Goal: Task Accomplishment & Management: Manage account settings

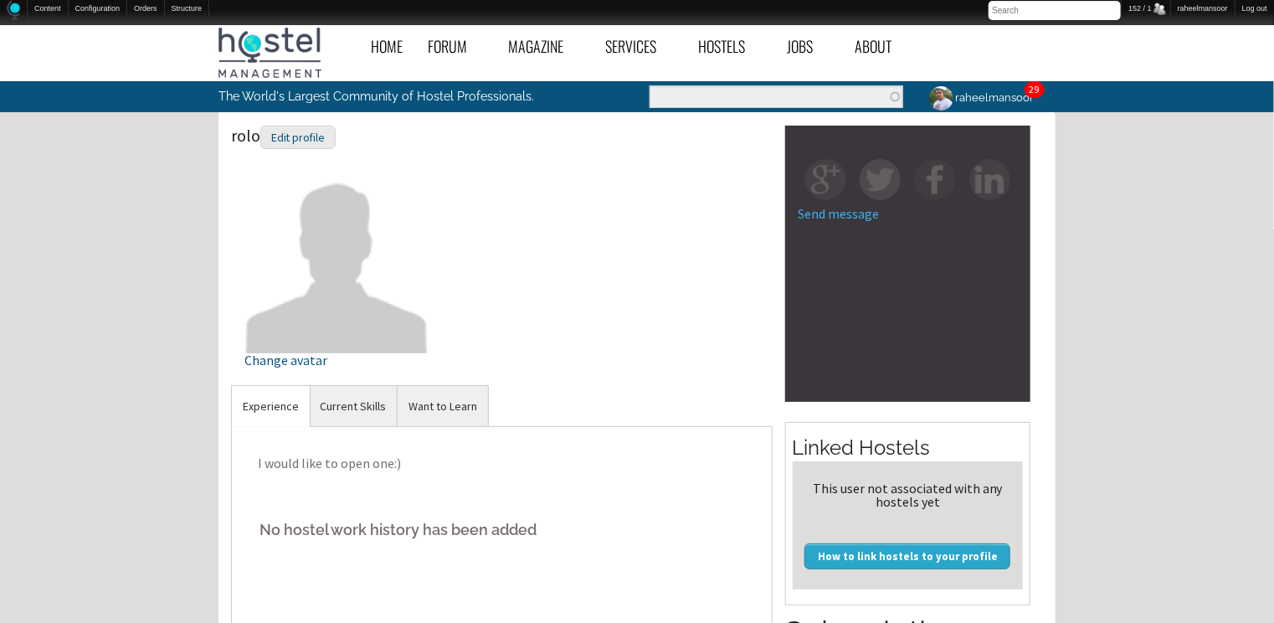
scroll to position [512, 0]
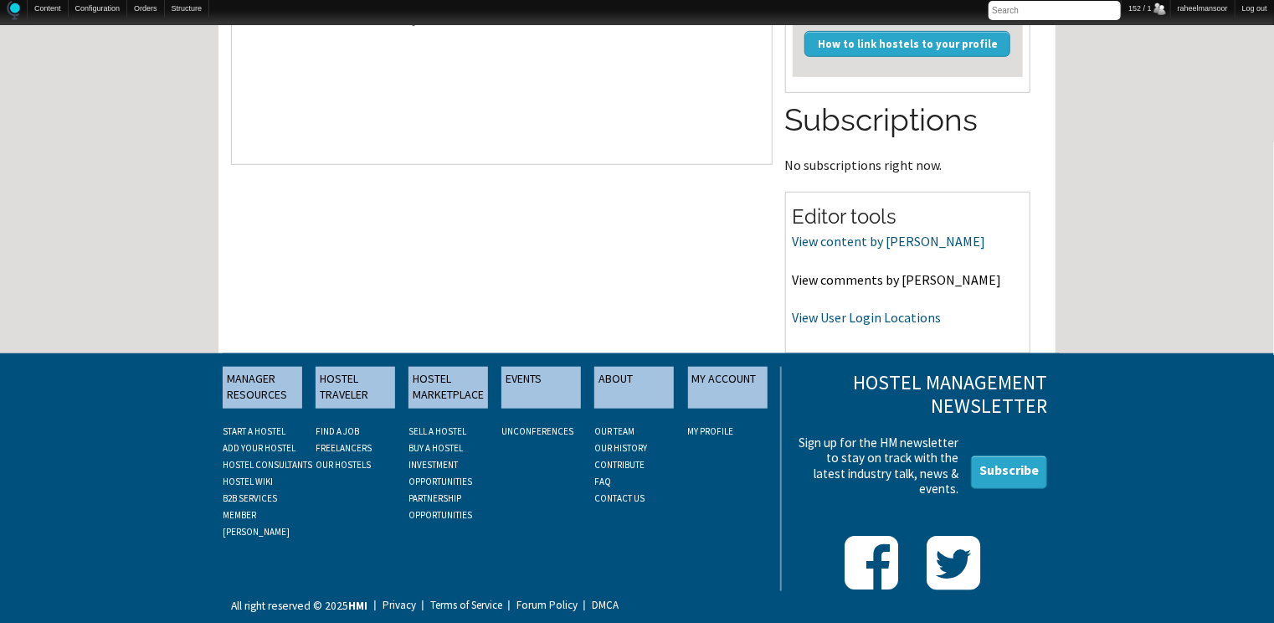
click at [873, 280] on link "View comments by [PERSON_NAME]" at bounding box center [897, 279] width 209 height 17
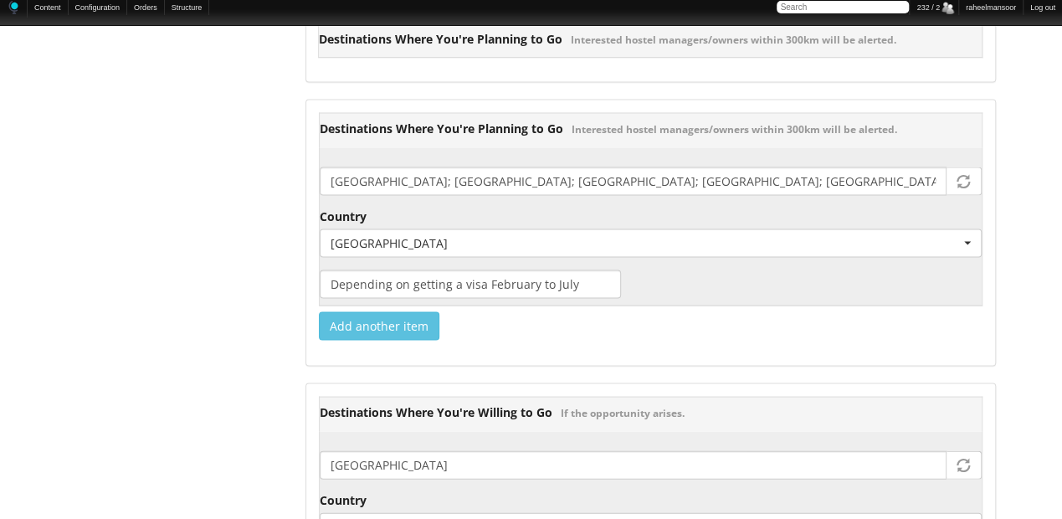
scroll to position [2009, 0]
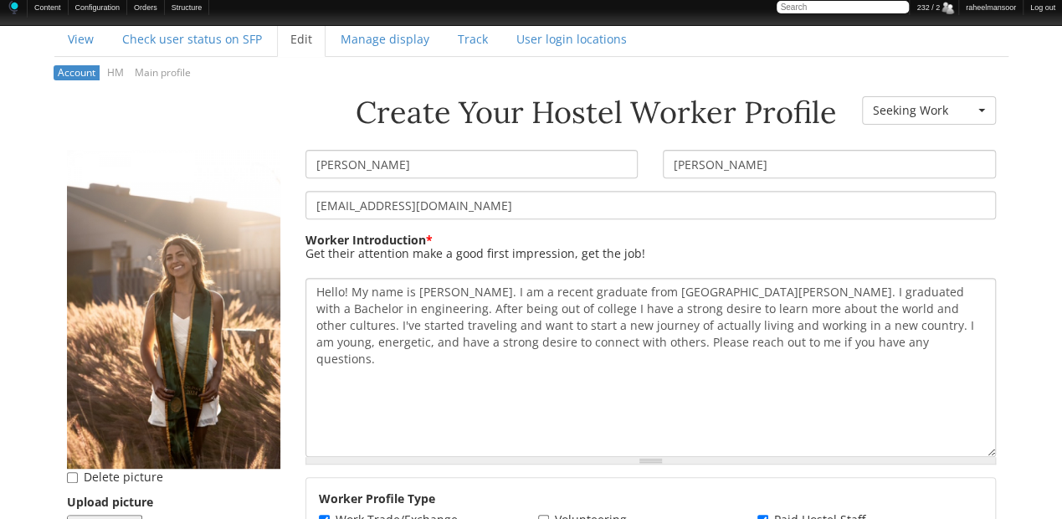
scroll to position [134, 0]
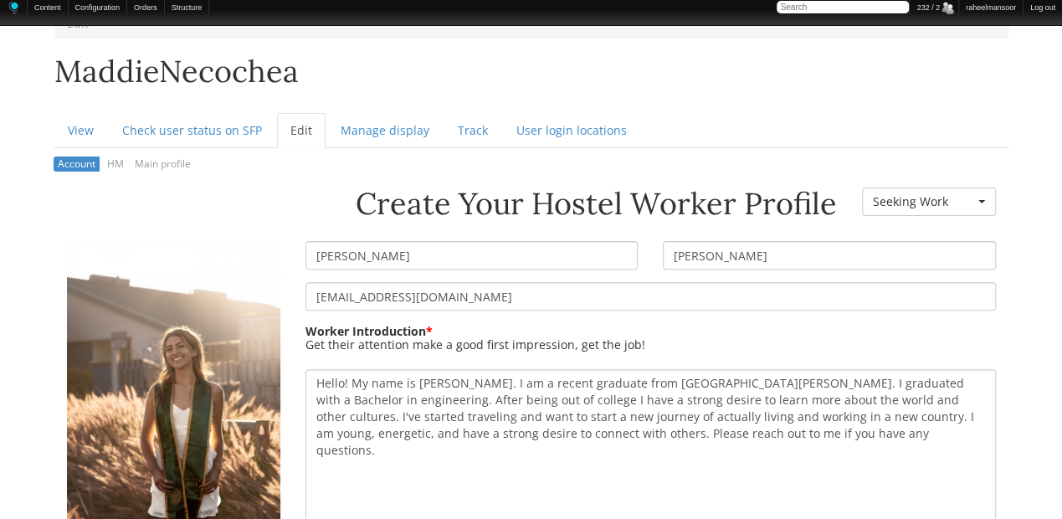
drag, startPoint x: 372, startPoint y: 255, endPoint x: 291, endPoint y: 254, distance: 81.2
click at [291, 187] on div "Create Your Hostel Worker Profile Worker Resume Status - None - Currently Worki…" at bounding box center [531, 187] width 954 height 0
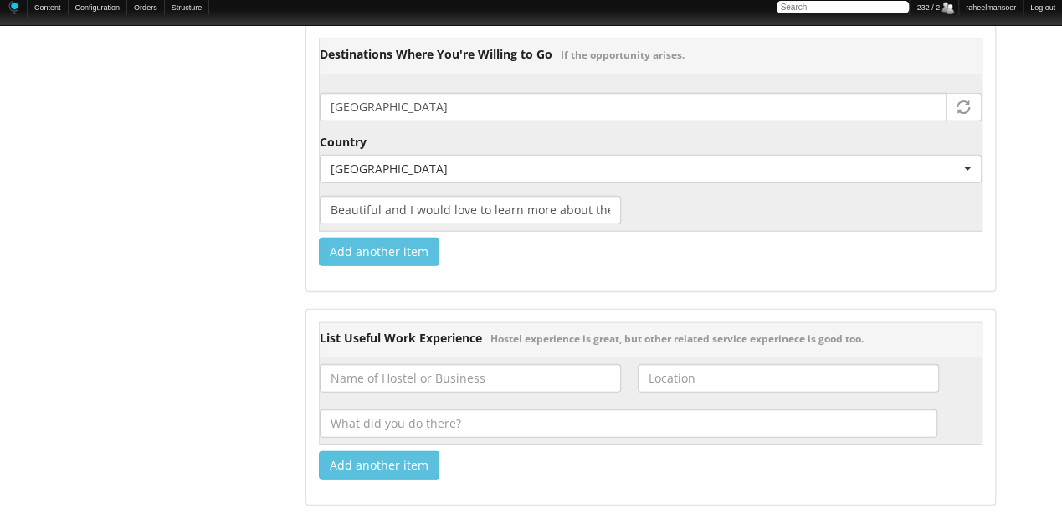
scroll to position [2365, 0]
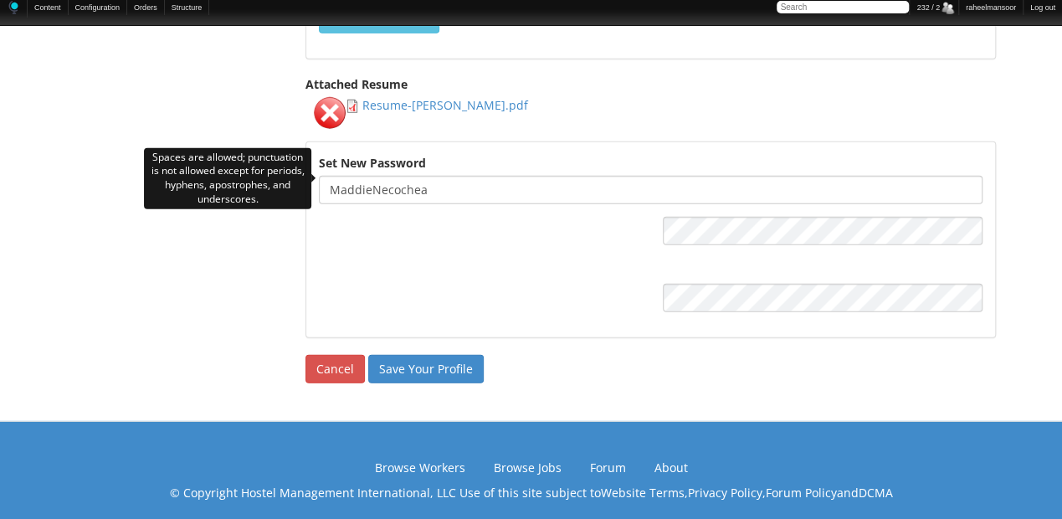
drag, startPoint x: 454, startPoint y: 182, endPoint x: 233, endPoint y: 164, distance: 222.5
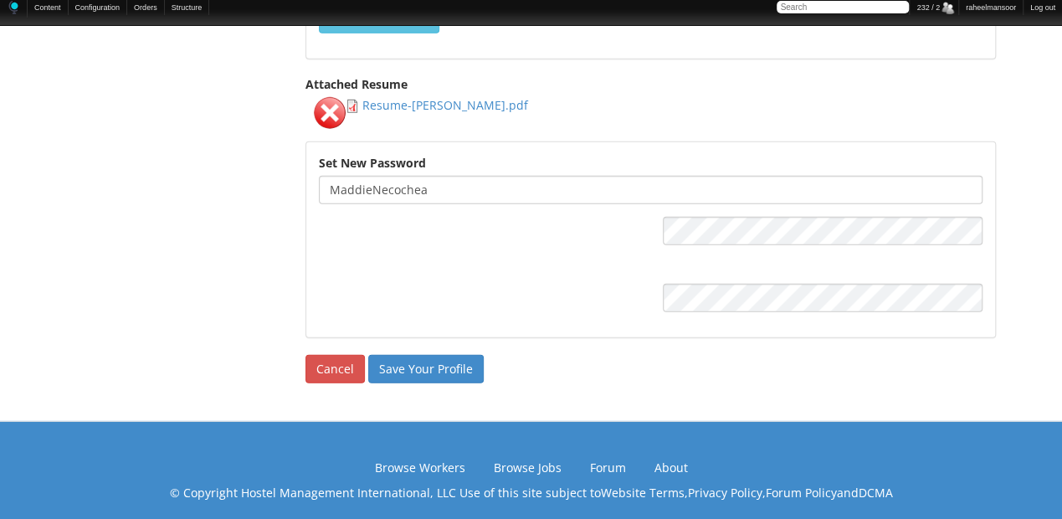
paste input "Madelyn"
type input "Madelynn"
click at [406, 362] on input "Save Your Profile" at bounding box center [425, 369] width 115 height 28
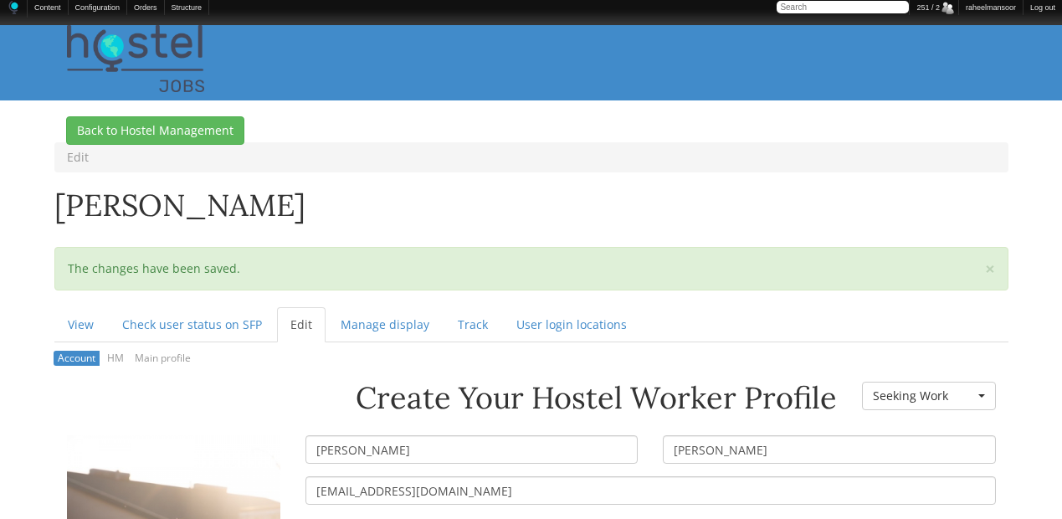
scroll to position [223, 0]
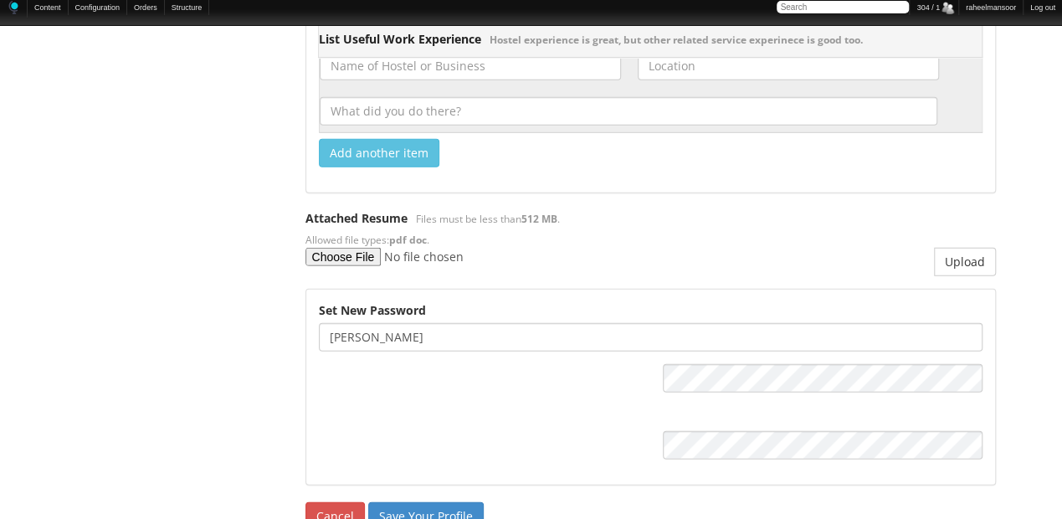
scroll to position [2231, 0]
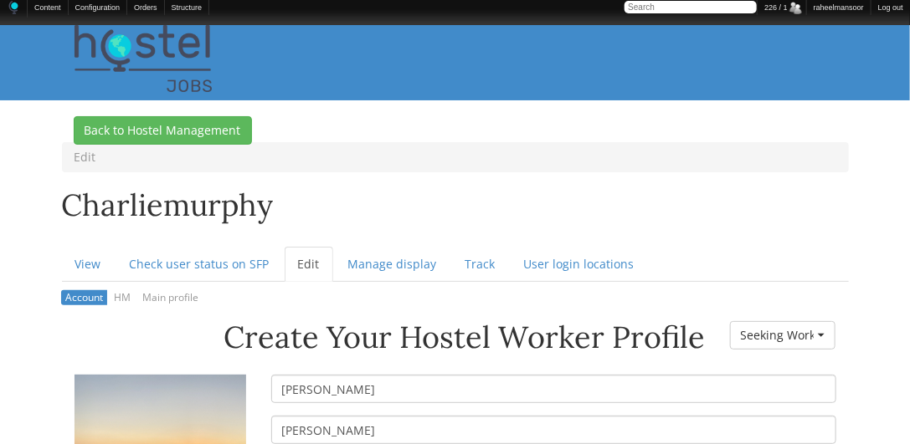
click at [842, 249] on ul "View Check user status on SFP Edit (active tab) Manage display Track User login…" at bounding box center [455, 264] width 787 height 35
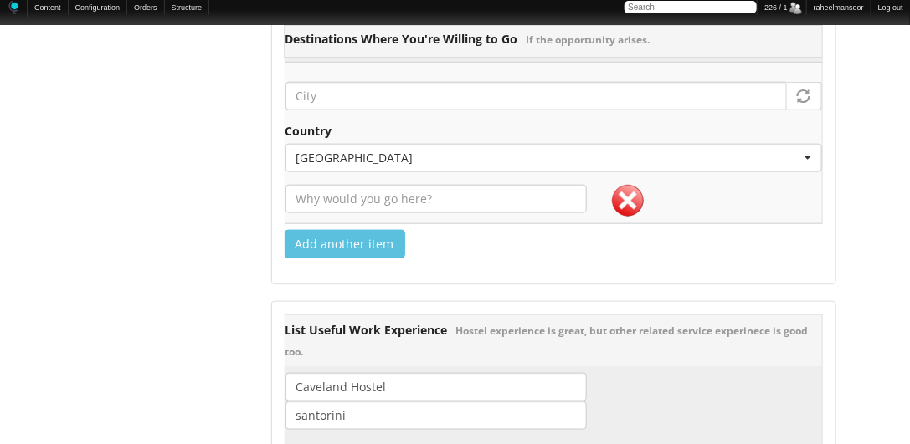
scroll to position [3061, 0]
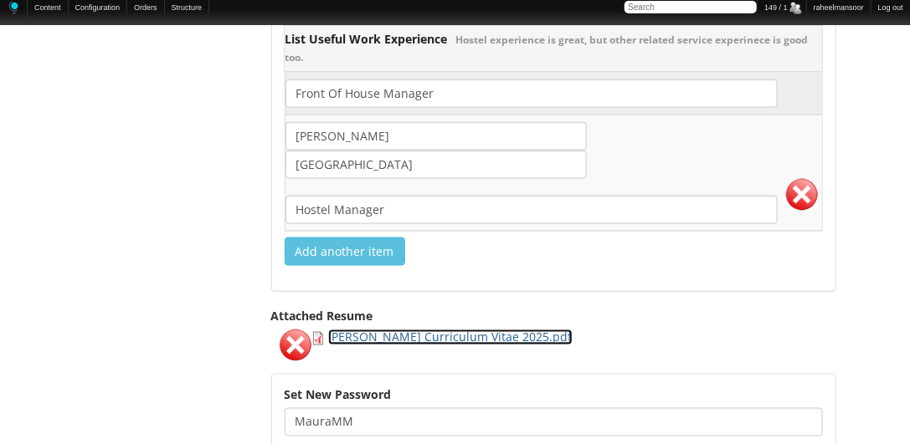
scroll to position [2612, 0]
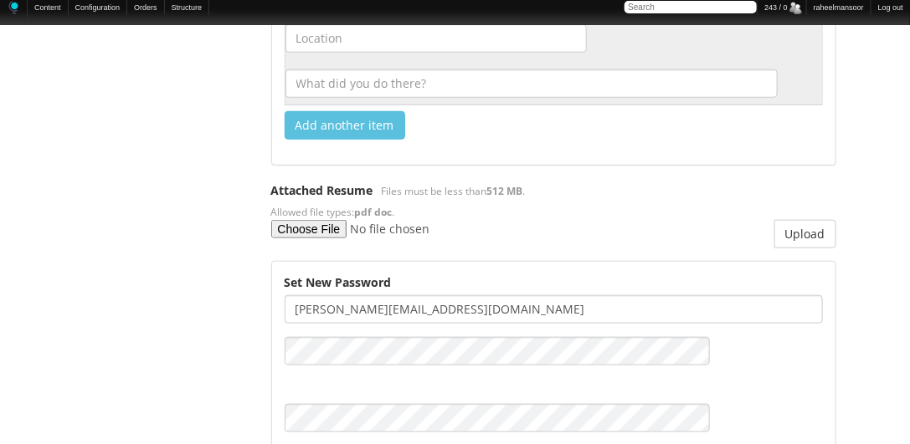
scroll to position [2762, 0]
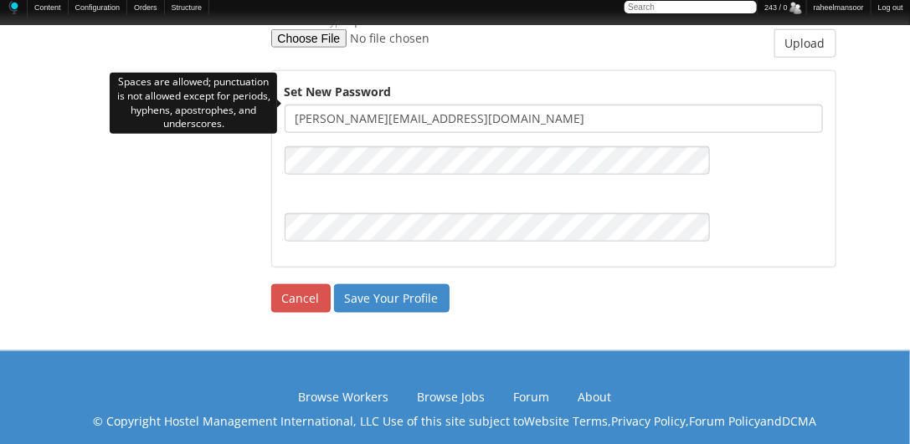
drag, startPoint x: 339, startPoint y: 104, endPoint x: 638, endPoint y: 109, distance: 298.8
click at [638, 109] on input "[PERSON_NAME][EMAIL_ADDRESS][DOMAIN_NAME]" at bounding box center [554, 119] width 538 height 28
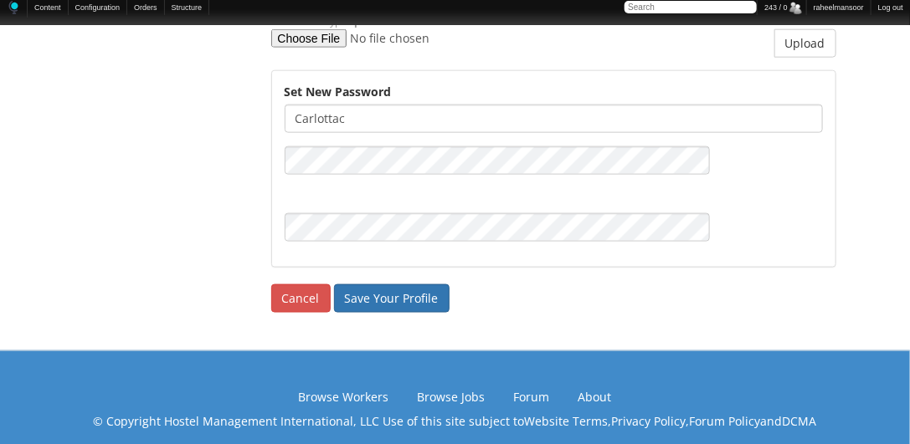
type input "carlottac"
click at [370, 286] on input "Save Your Profile" at bounding box center [391, 299] width 115 height 28
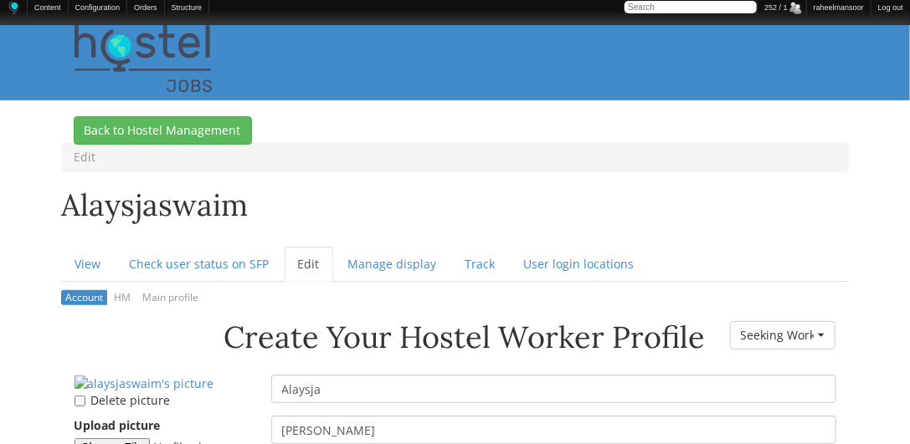
scroll to position [191, 0]
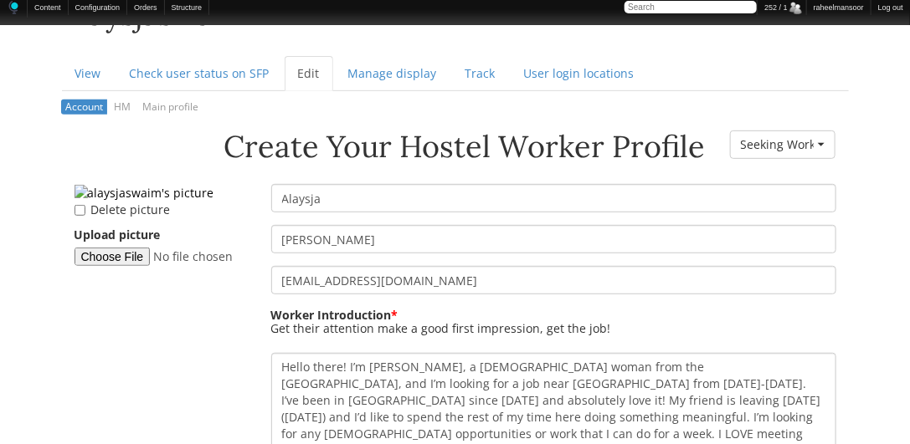
drag, startPoint x: 341, startPoint y: 206, endPoint x: 221, endPoint y: 206, distance: 120.5
click at [221, 131] on div "Create Your Hostel Worker Profile Worker Resume Status - None - Currently Worki…" at bounding box center [455, 131] width 787 height 0
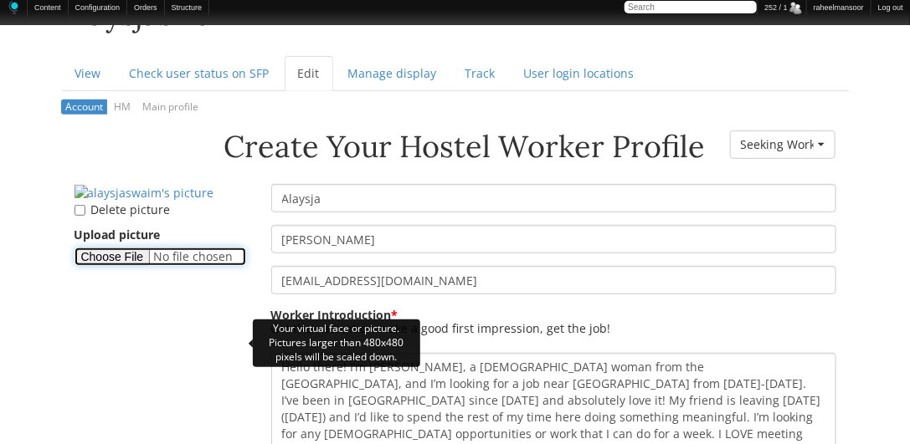
click at [142, 266] on input "Upload picture" at bounding box center [160, 257] width 172 height 18
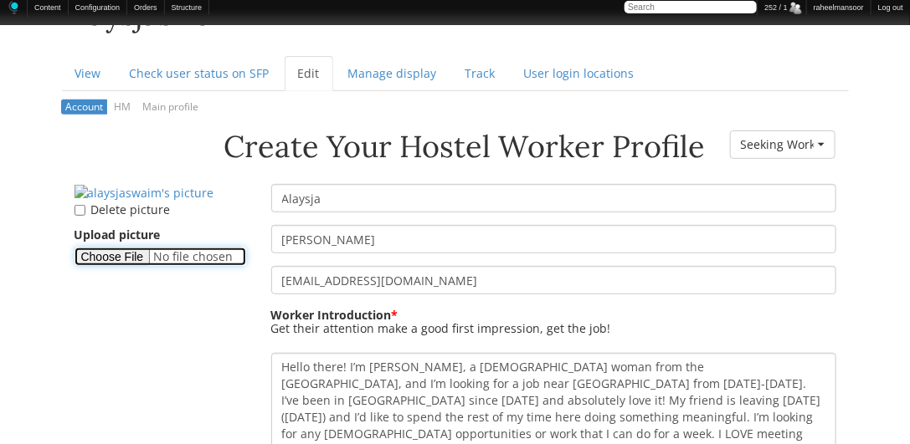
type input "C:\fakepath\Alaysja-Swaim.png"
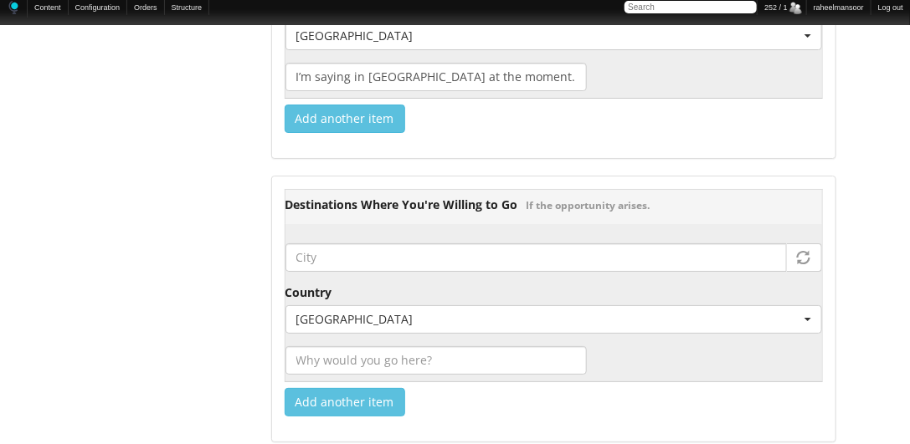
scroll to position [2678, 0]
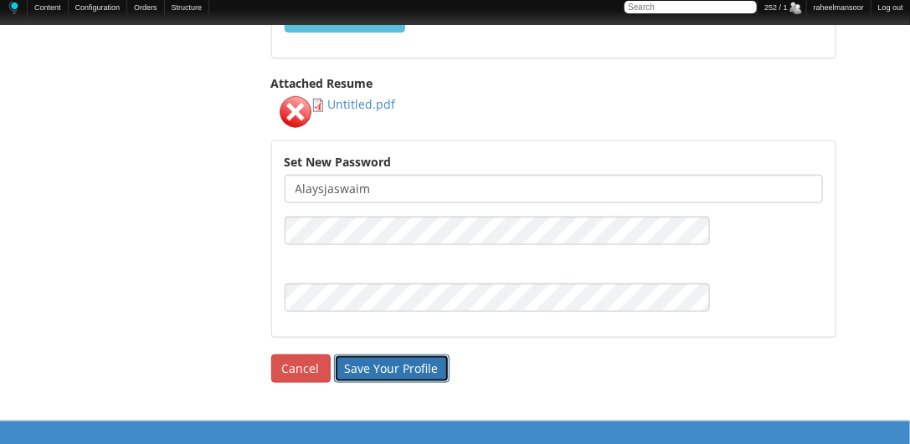
click at [416, 355] on input "Save Your Profile" at bounding box center [391, 369] width 115 height 28
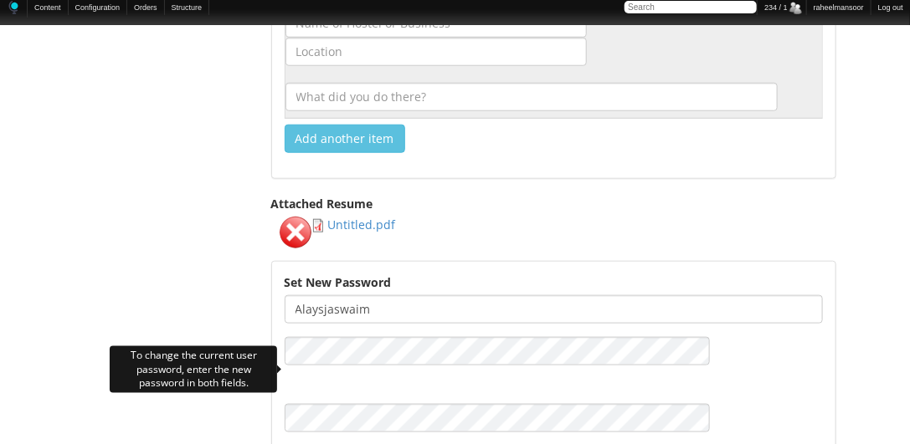
scroll to position [2617, 0]
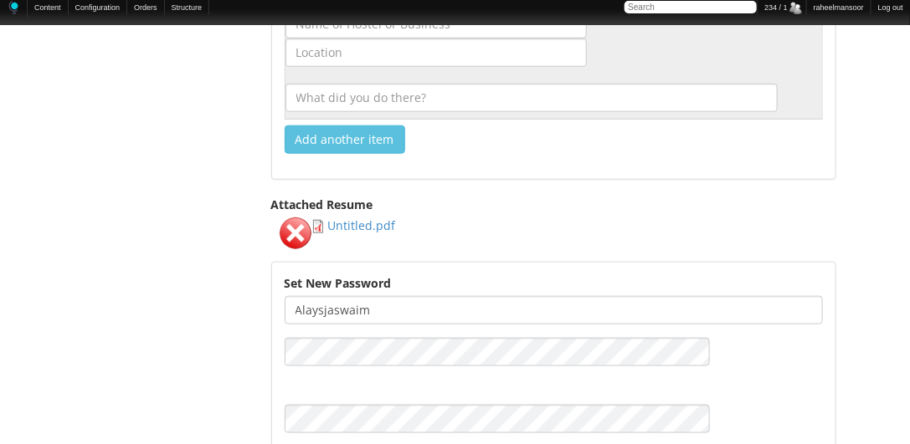
drag, startPoint x: 370, startPoint y: 208, endPoint x: 175, endPoint y: 276, distance: 206.4
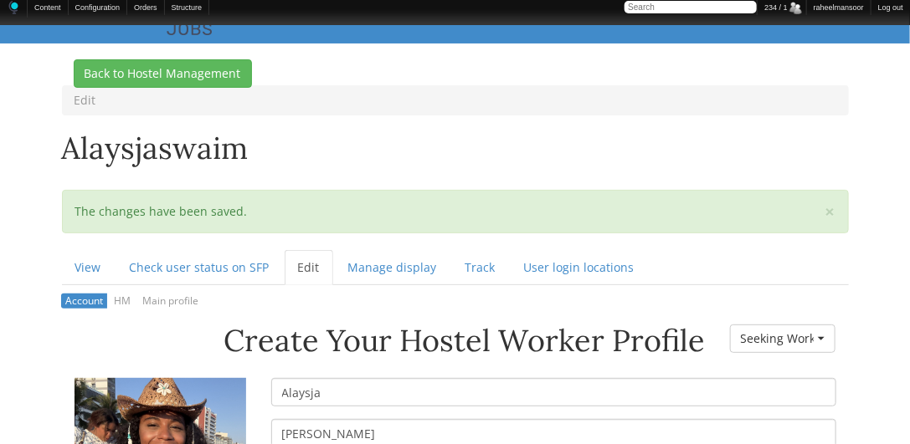
scroll to position [0, 0]
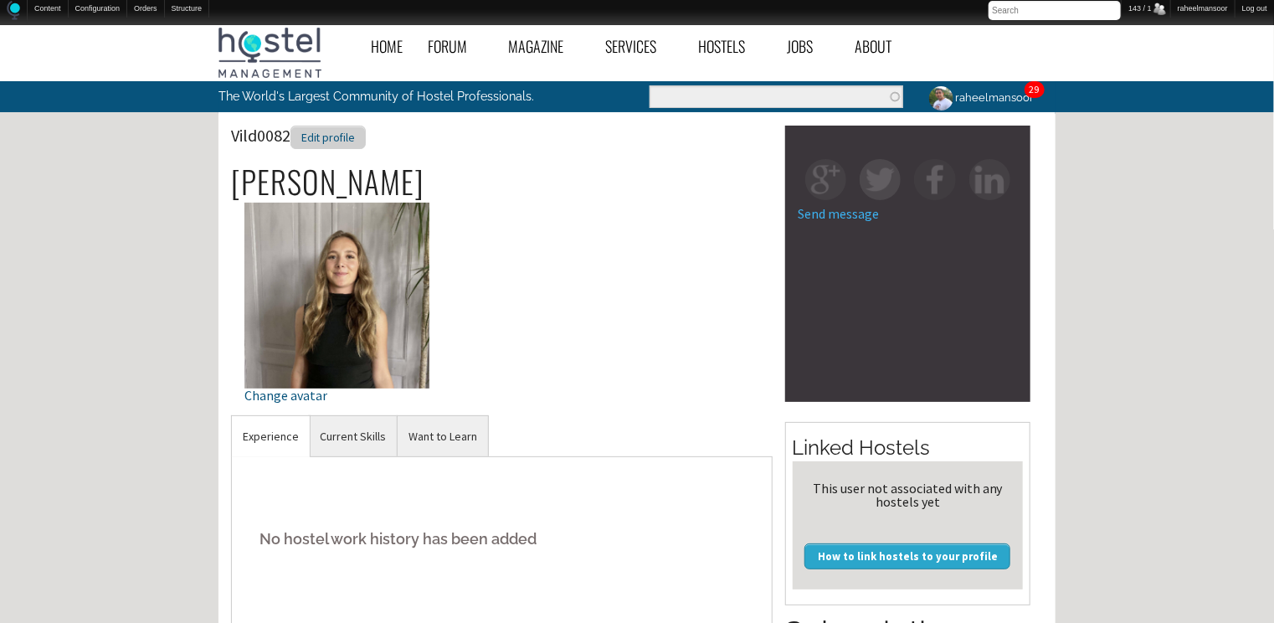
click at [320, 132] on div "Edit profile" at bounding box center [327, 138] width 75 height 24
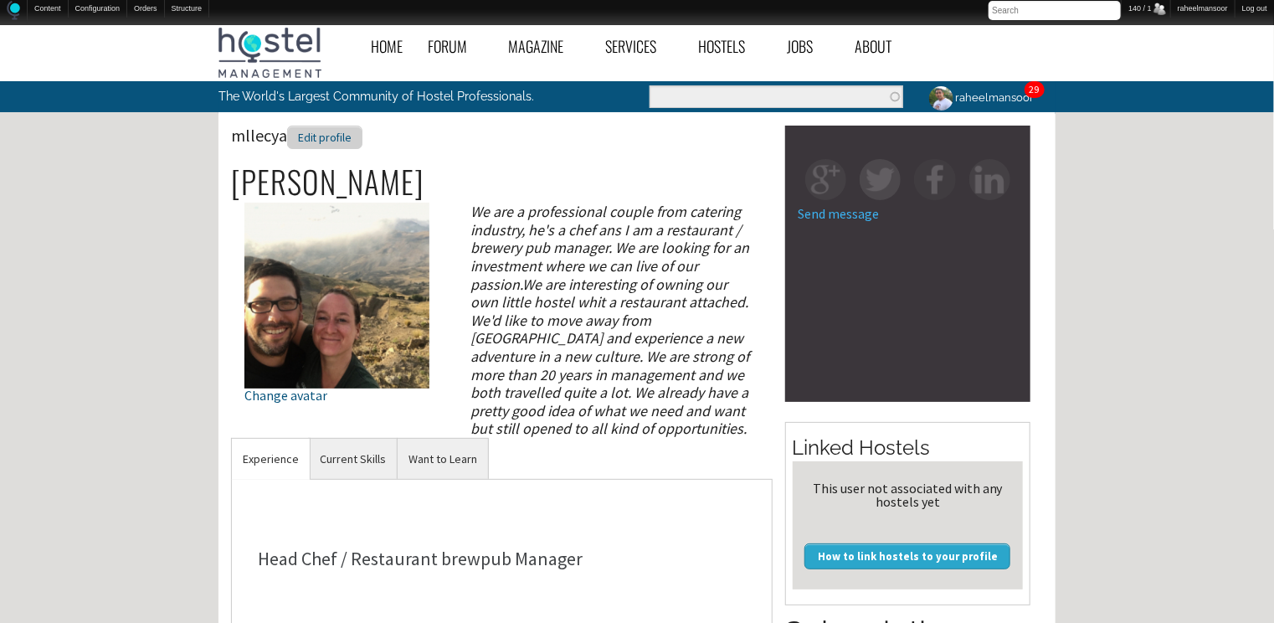
click at [329, 138] on div "Edit profile" at bounding box center [324, 138] width 75 height 24
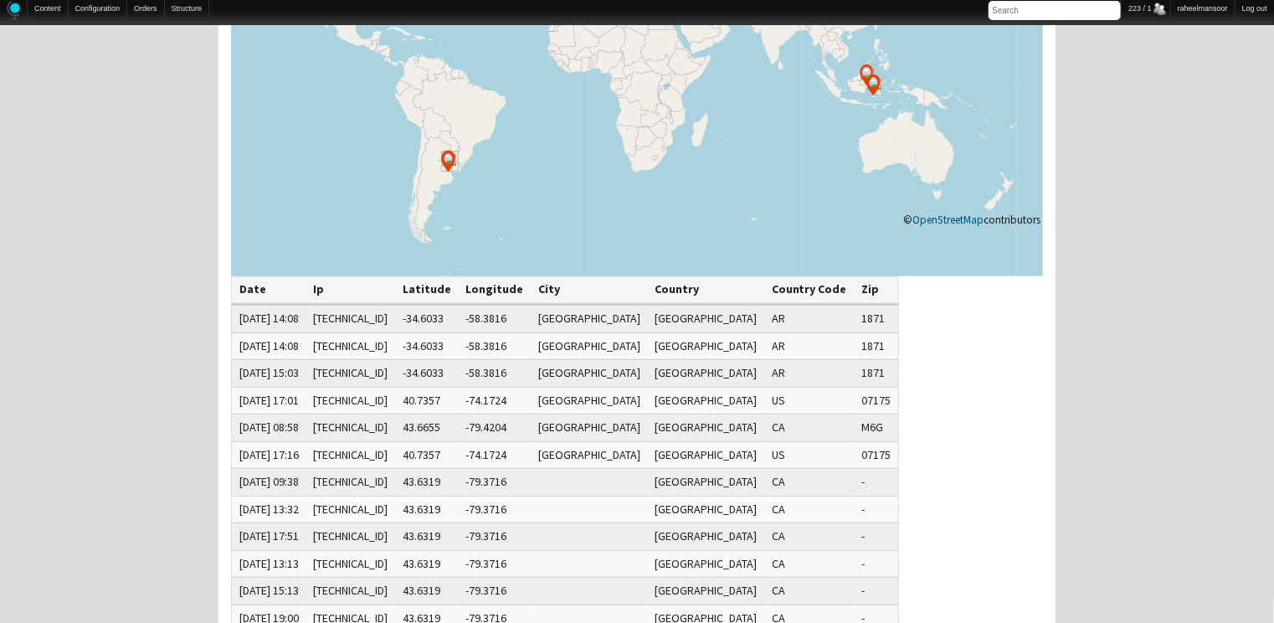
scroll to position [697, 0]
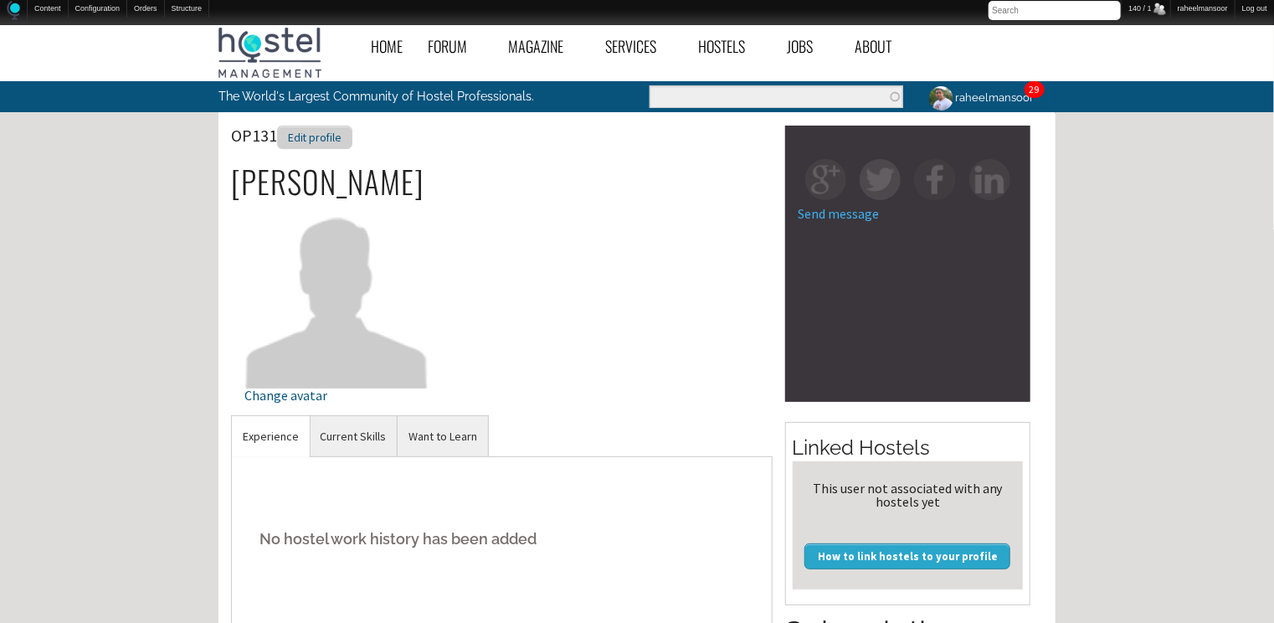
click at [336, 136] on div "Edit profile" at bounding box center [314, 138] width 75 height 24
click at [320, 142] on div "Edit profile" at bounding box center [309, 138] width 75 height 24
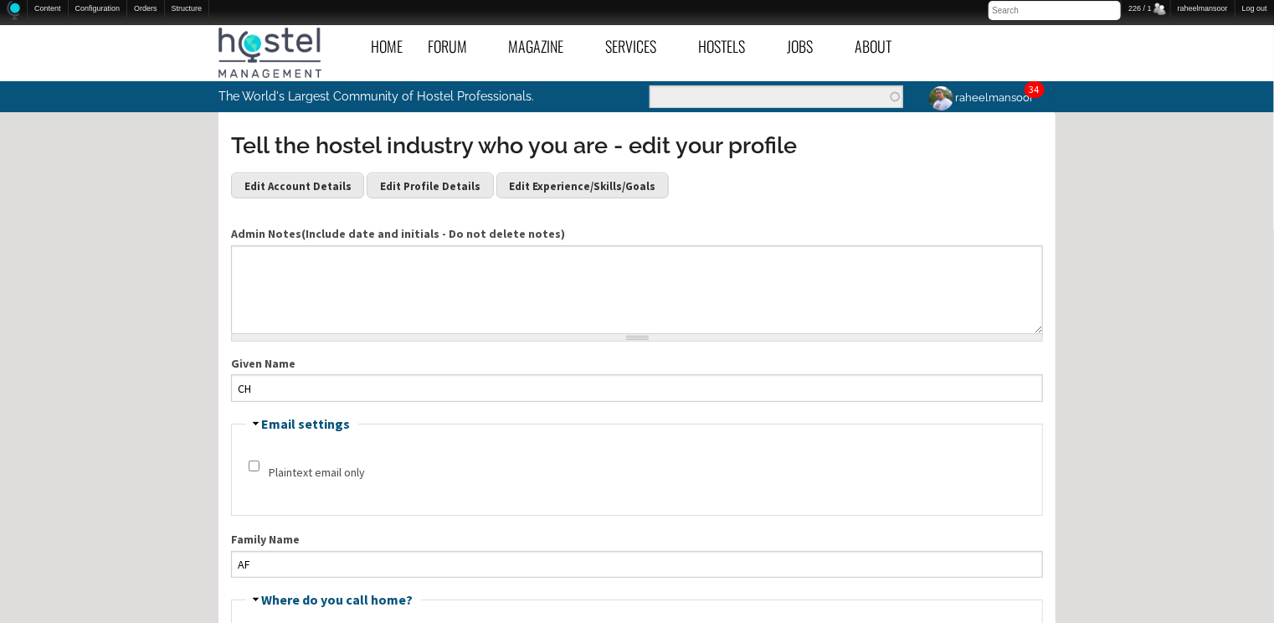
scroll to position [536, 0]
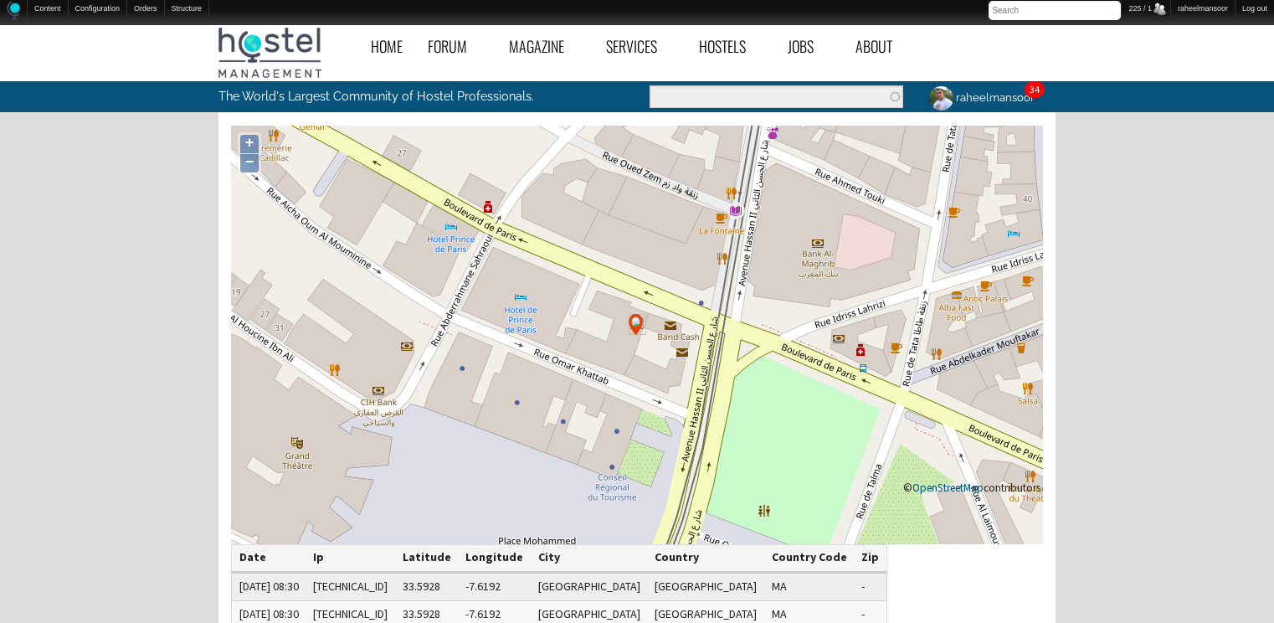
scroll to position [268, 0]
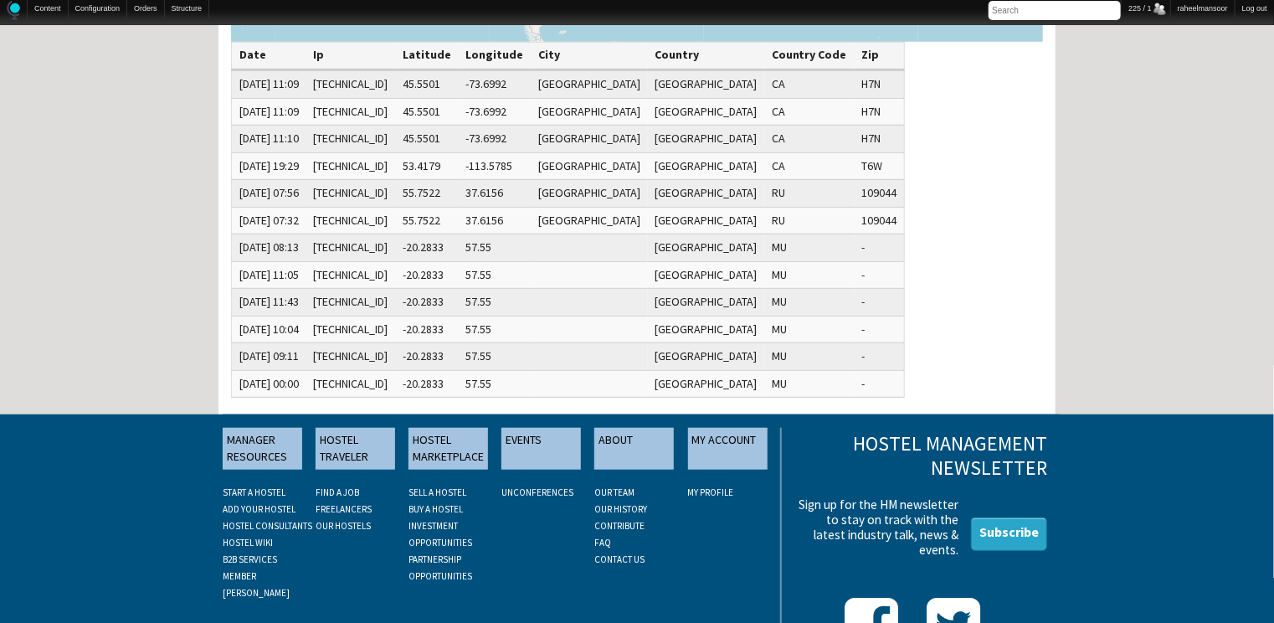
scroll to position [562, 0]
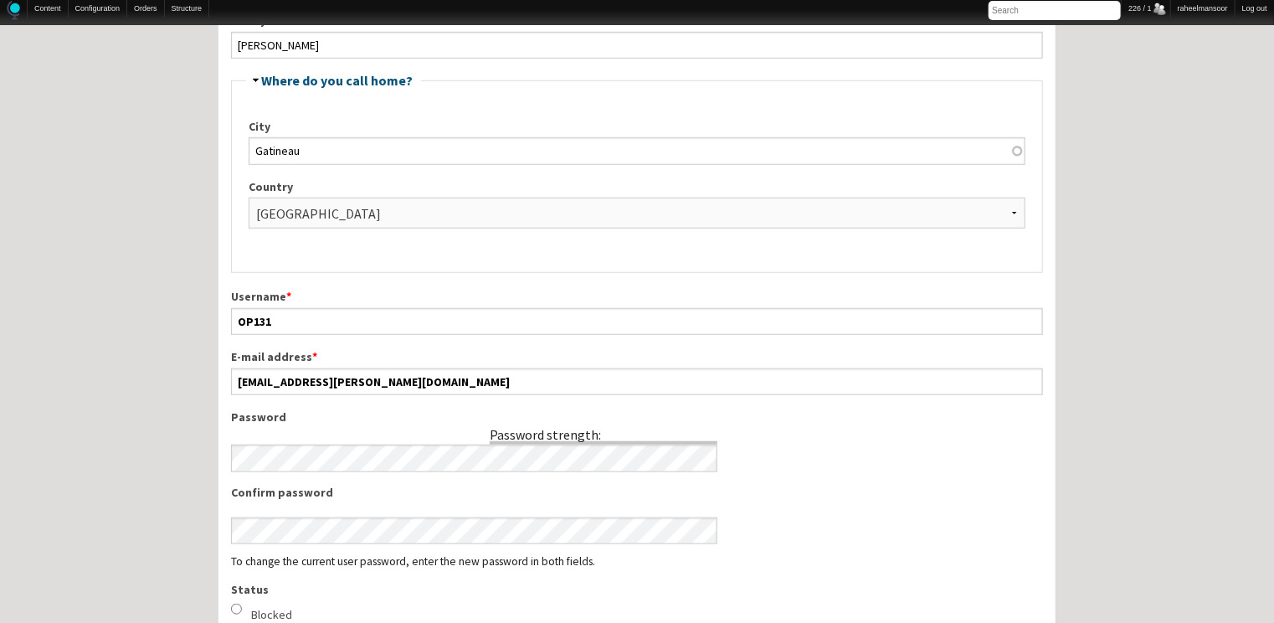
scroll to position [536, 0]
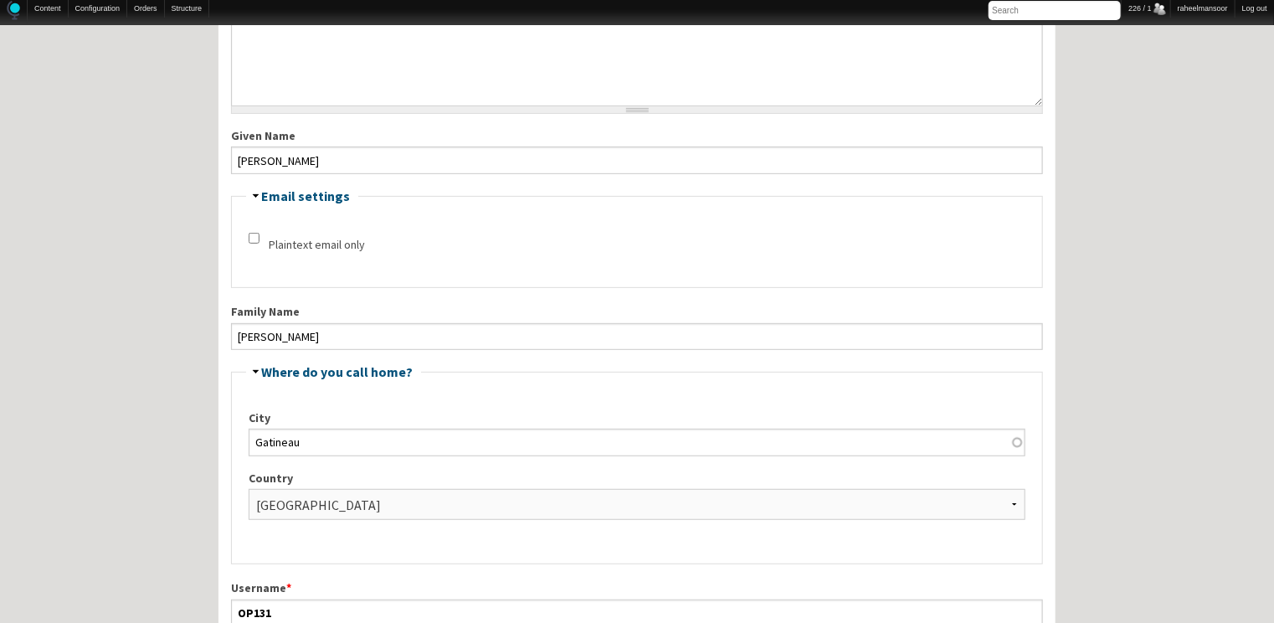
scroll to position [0, 0]
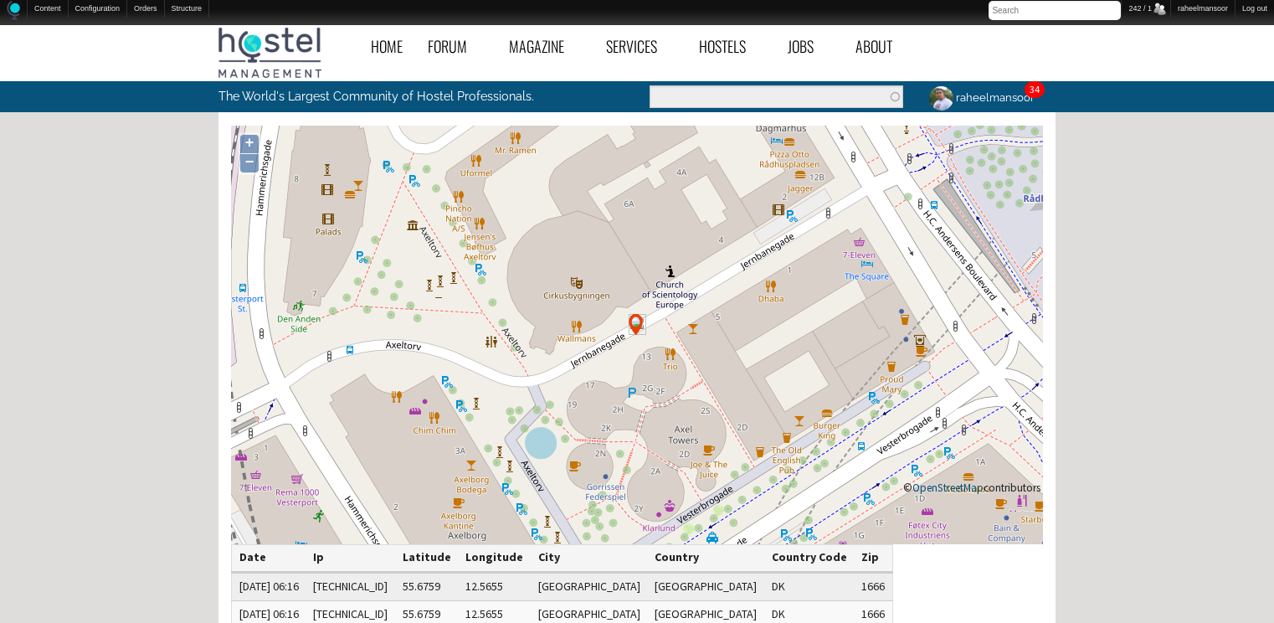
scroll to position [268, 0]
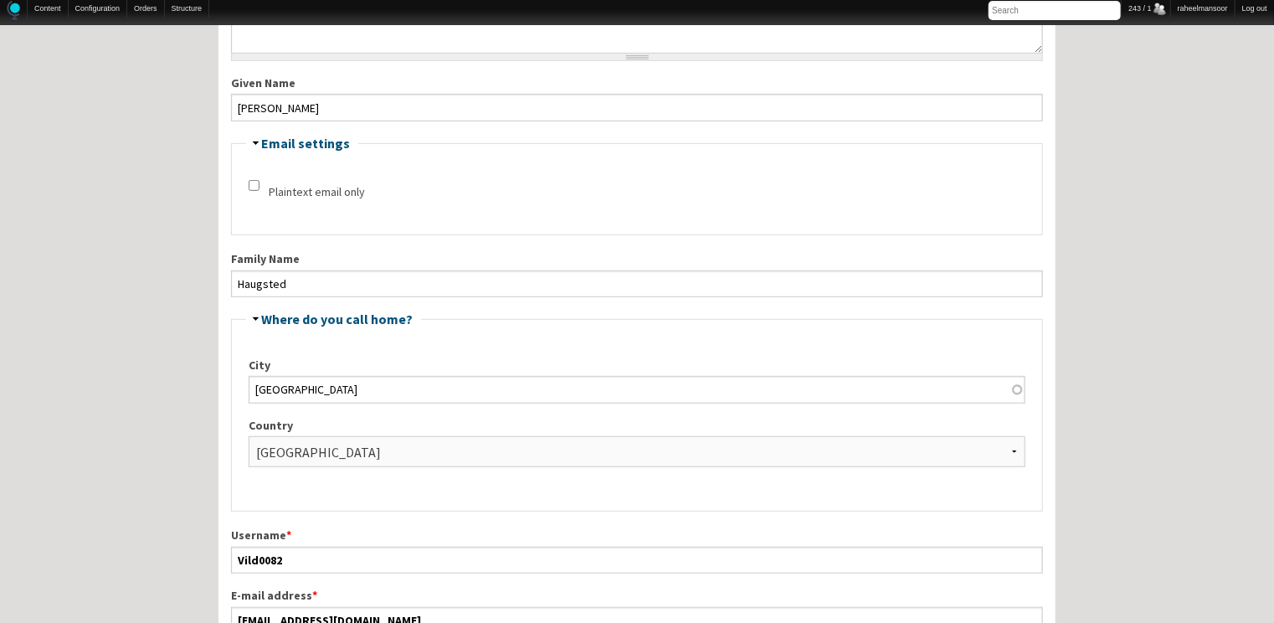
scroll to position [268, 0]
